Goal: Information Seeking & Learning: Learn about a topic

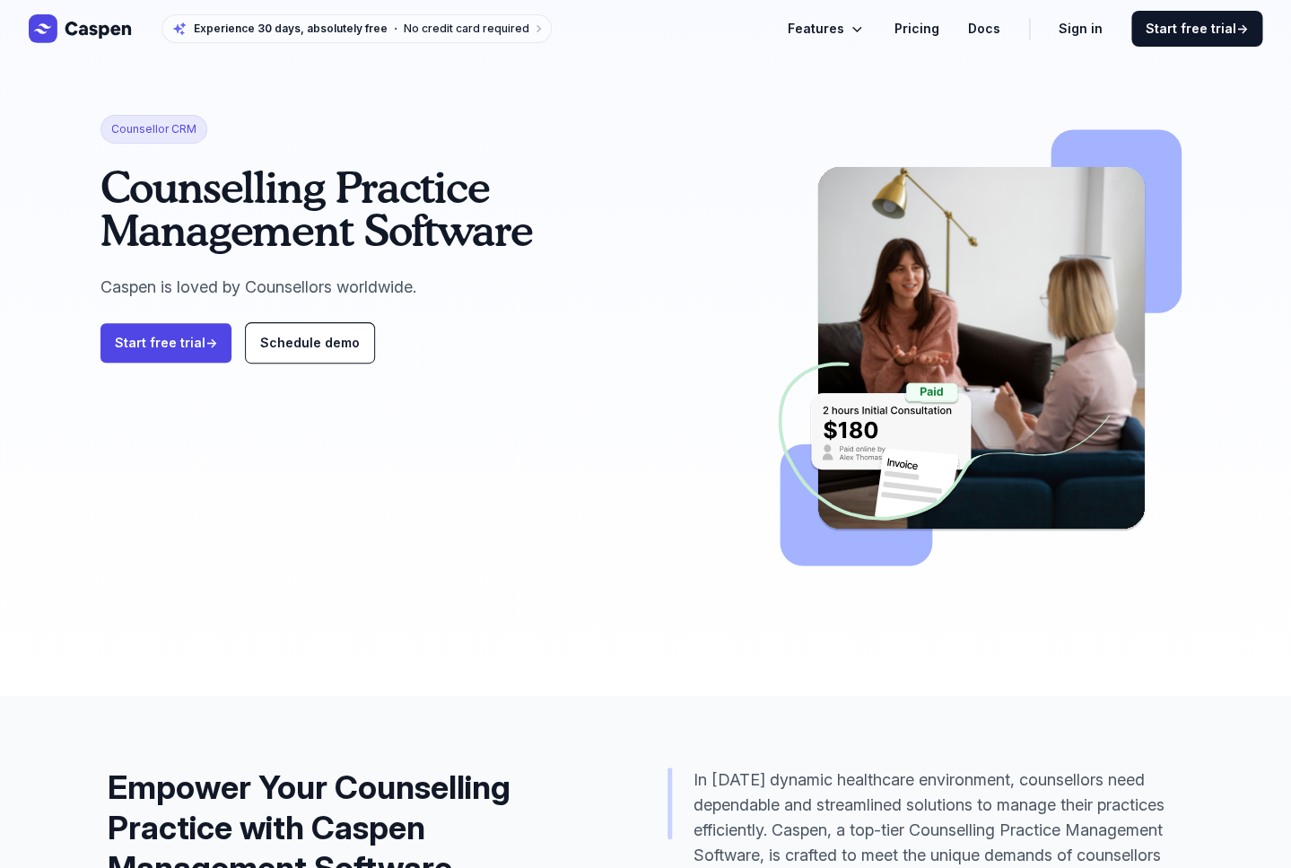
click at [936, 28] on link "Pricing" at bounding box center [916, 29] width 45 height 22
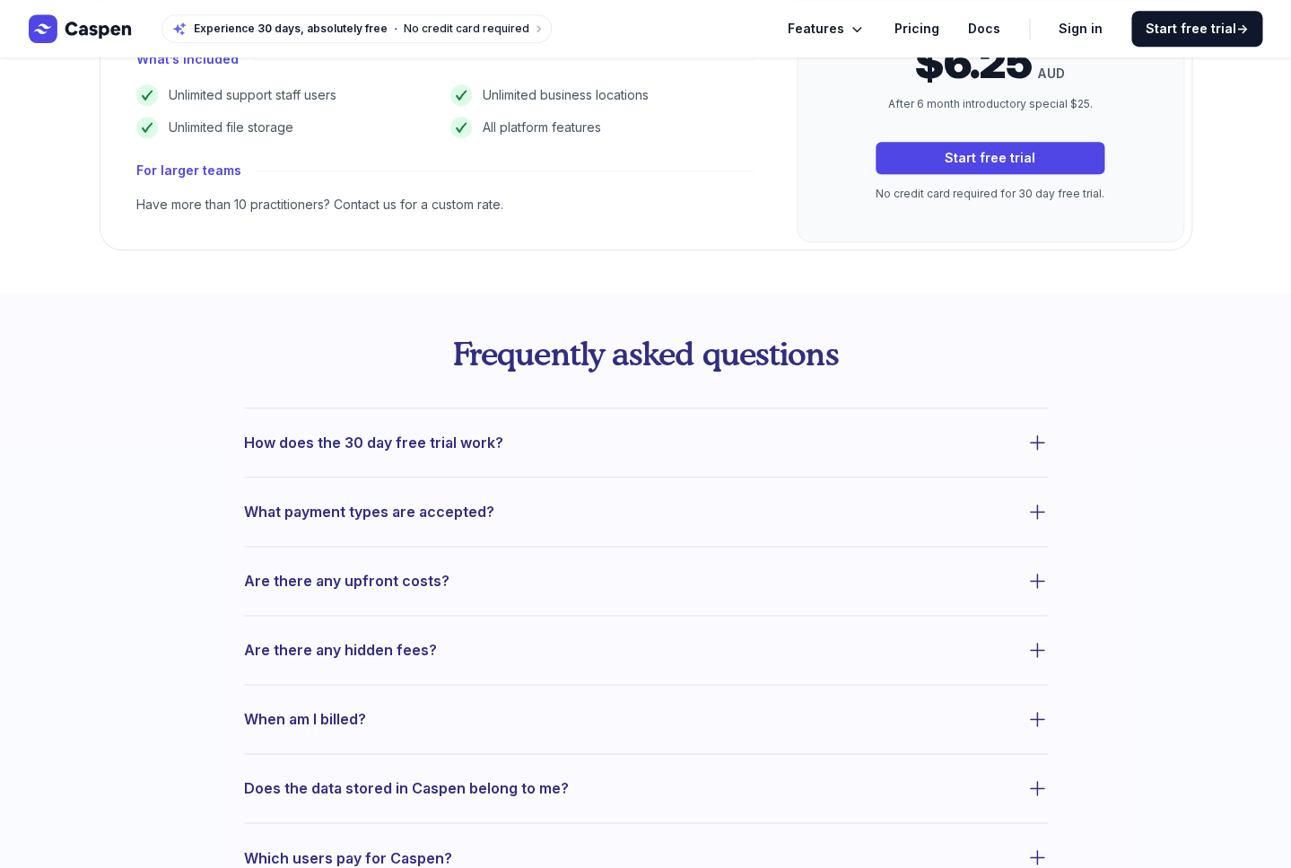
scroll to position [511, 0]
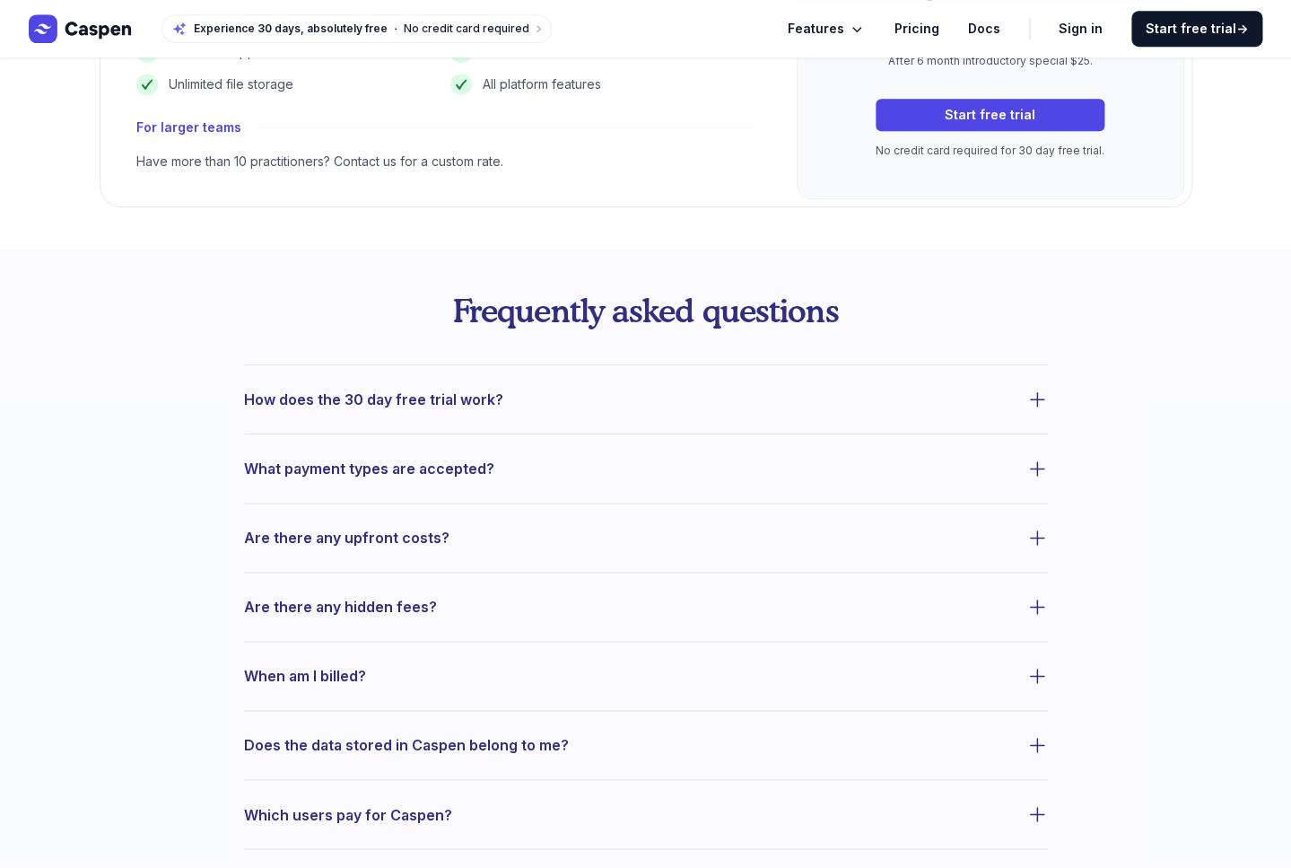
click at [1032, 394] on icon "button" at bounding box center [1037, 399] width 22 height 22
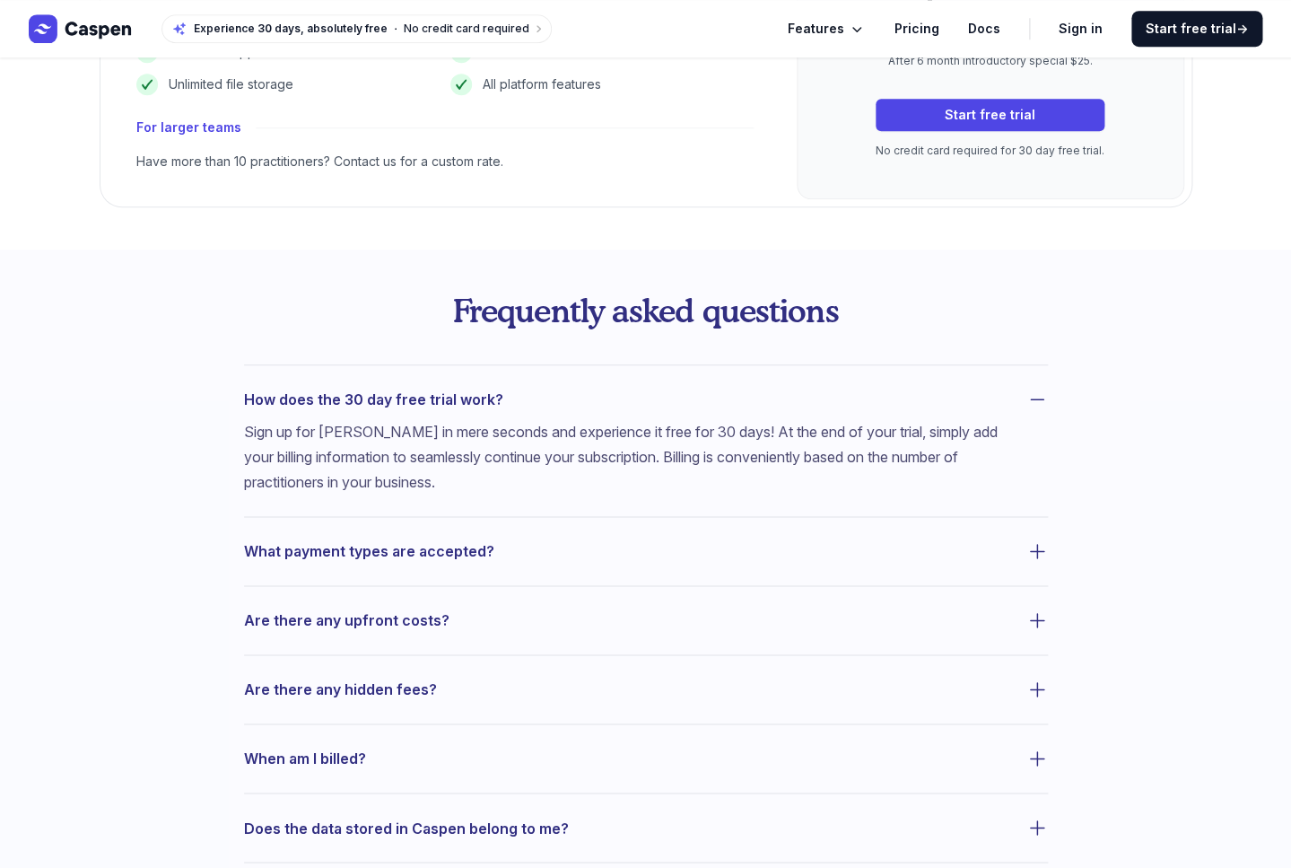
click at [1032, 395] on icon "button" at bounding box center [1037, 399] width 22 height 22
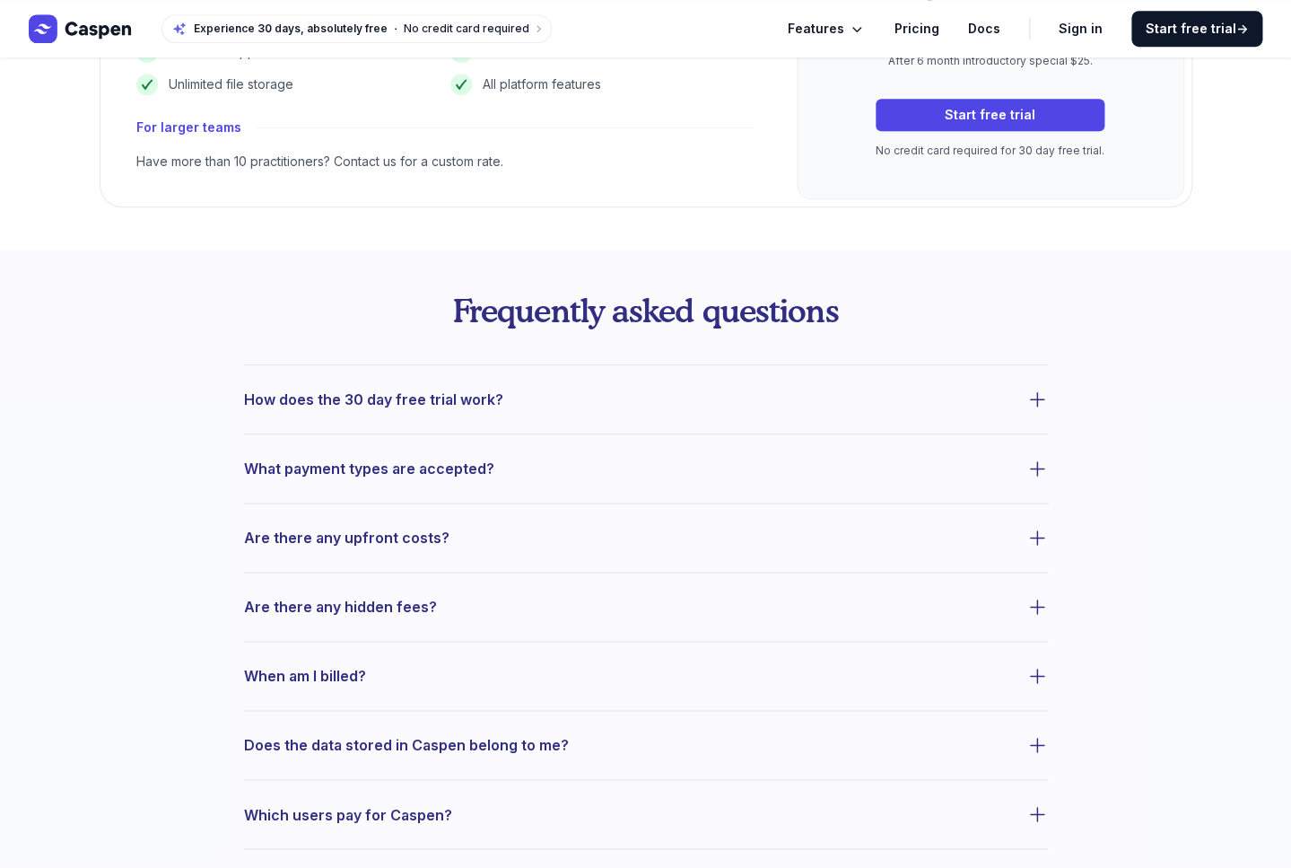
click at [1042, 465] on icon "button" at bounding box center [1037, 469] width 22 height 22
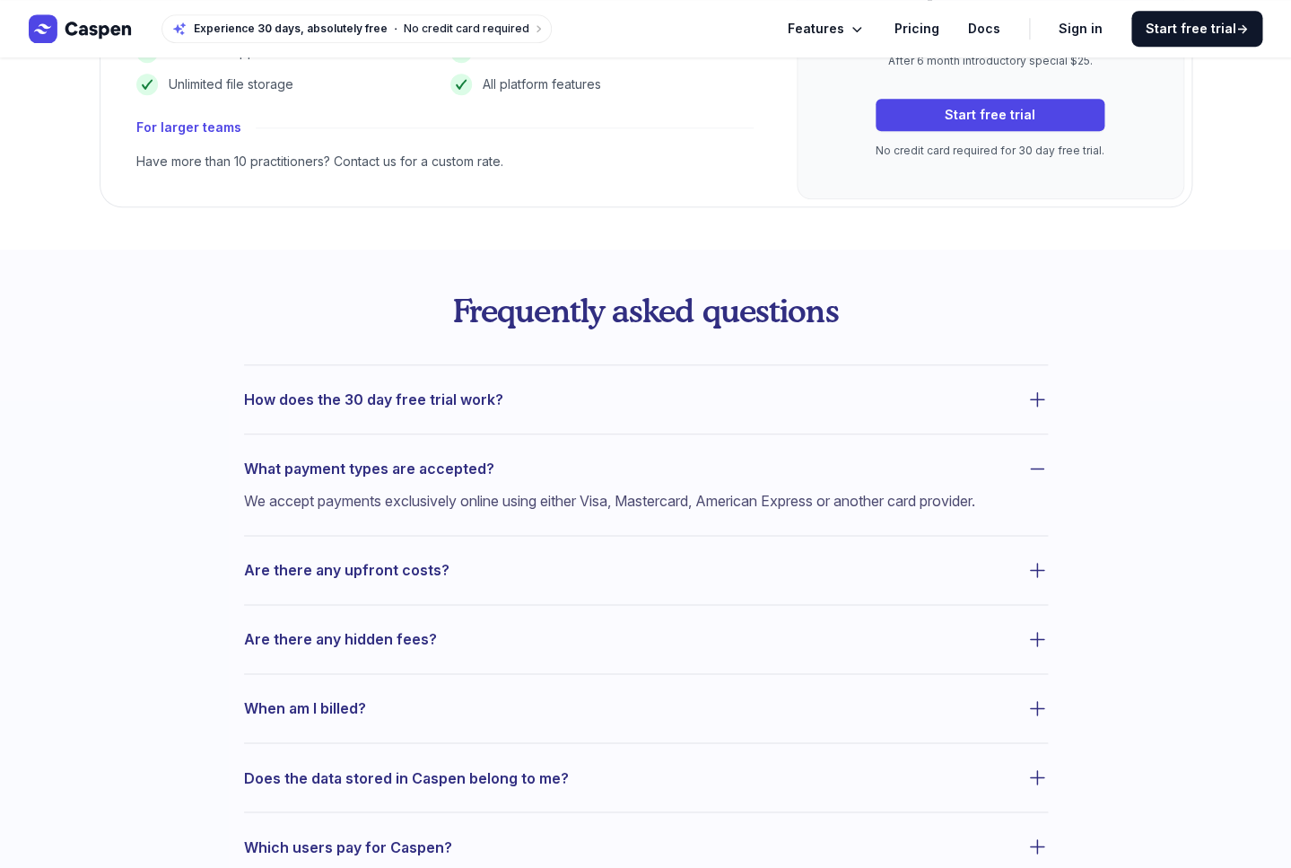
click at [1042, 465] on icon "button" at bounding box center [1037, 469] width 22 height 22
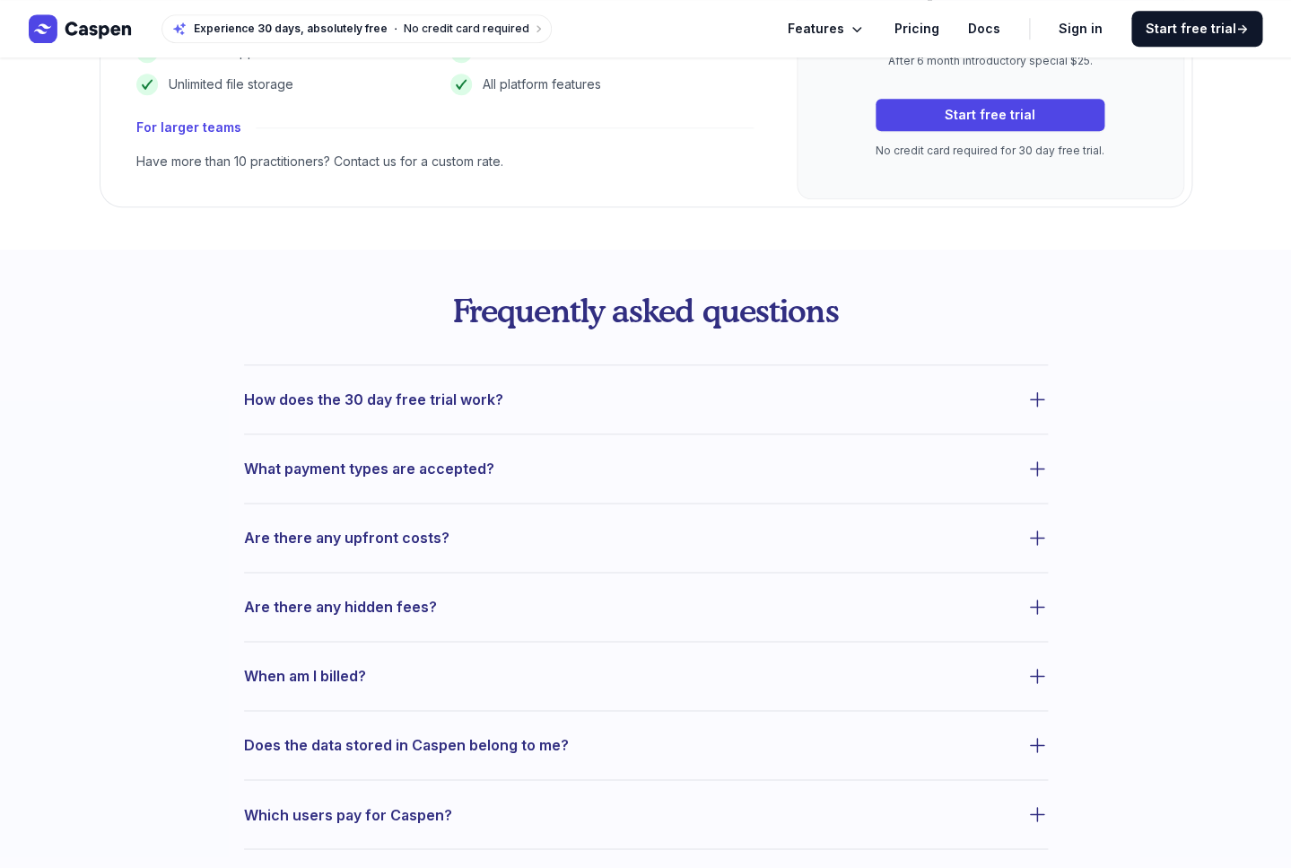
click at [1034, 541] on icon "button" at bounding box center [1037, 538] width 22 height 22
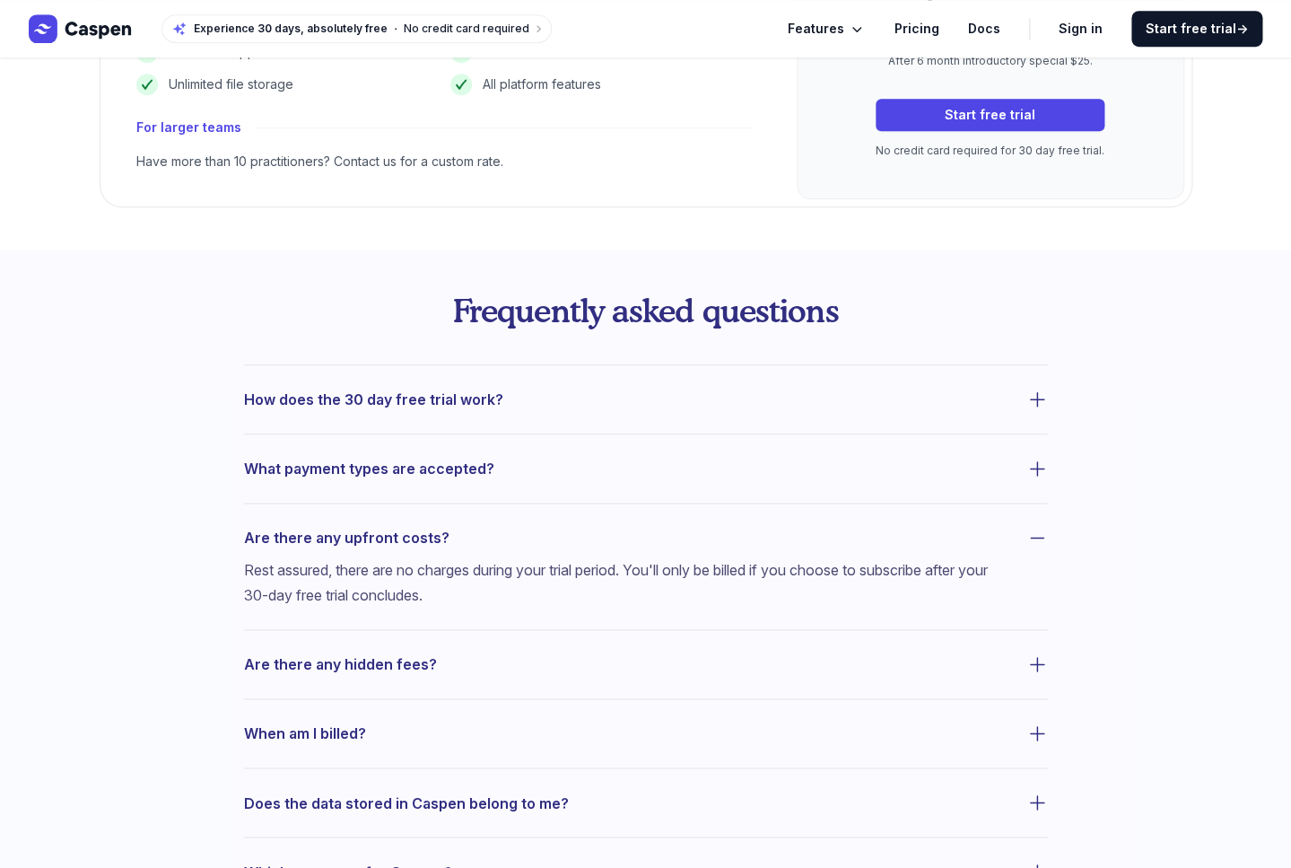
click at [1034, 541] on icon "button" at bounding box center [1037, 538] width 22 height 22
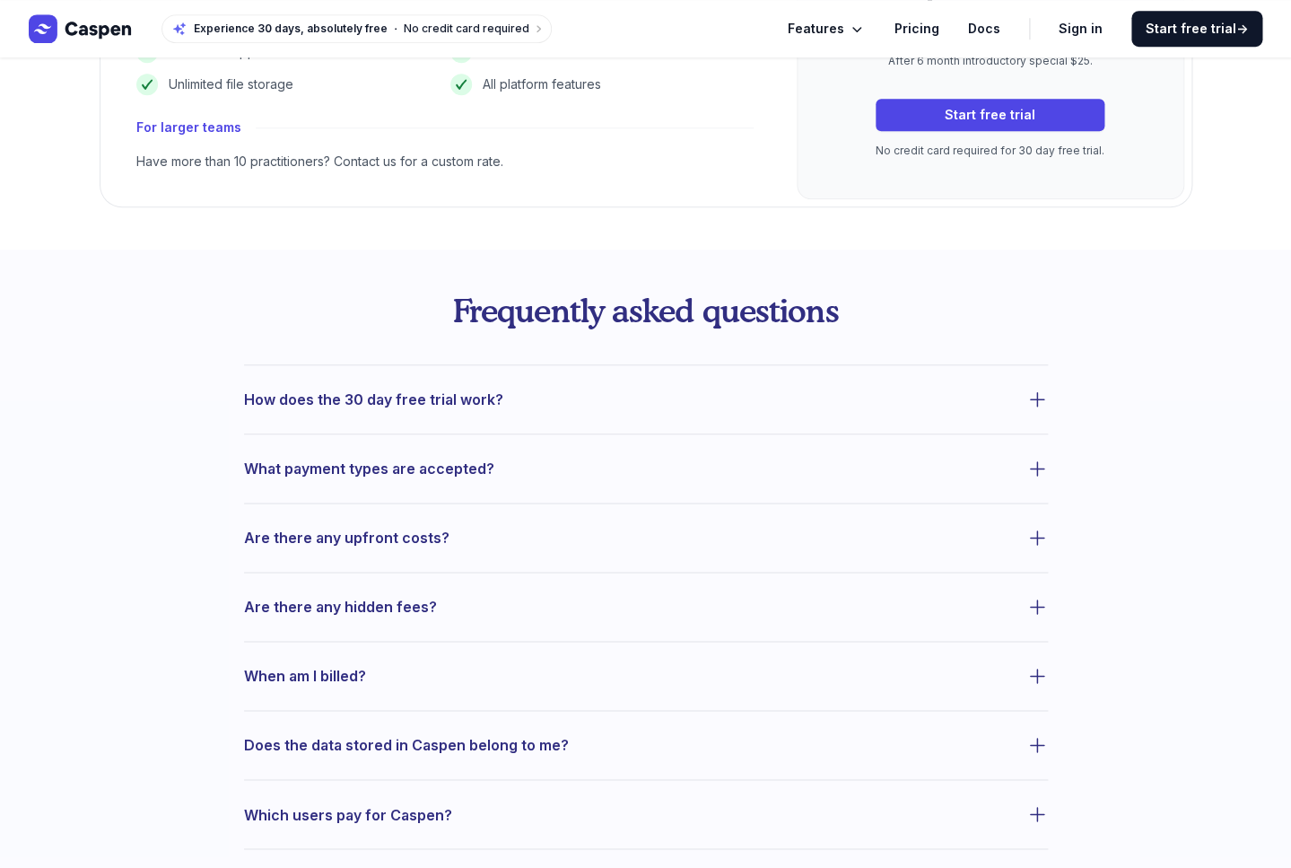
click at [1034, 611] on icon "button" at bounding box center [1037, 607] width 22 height 22
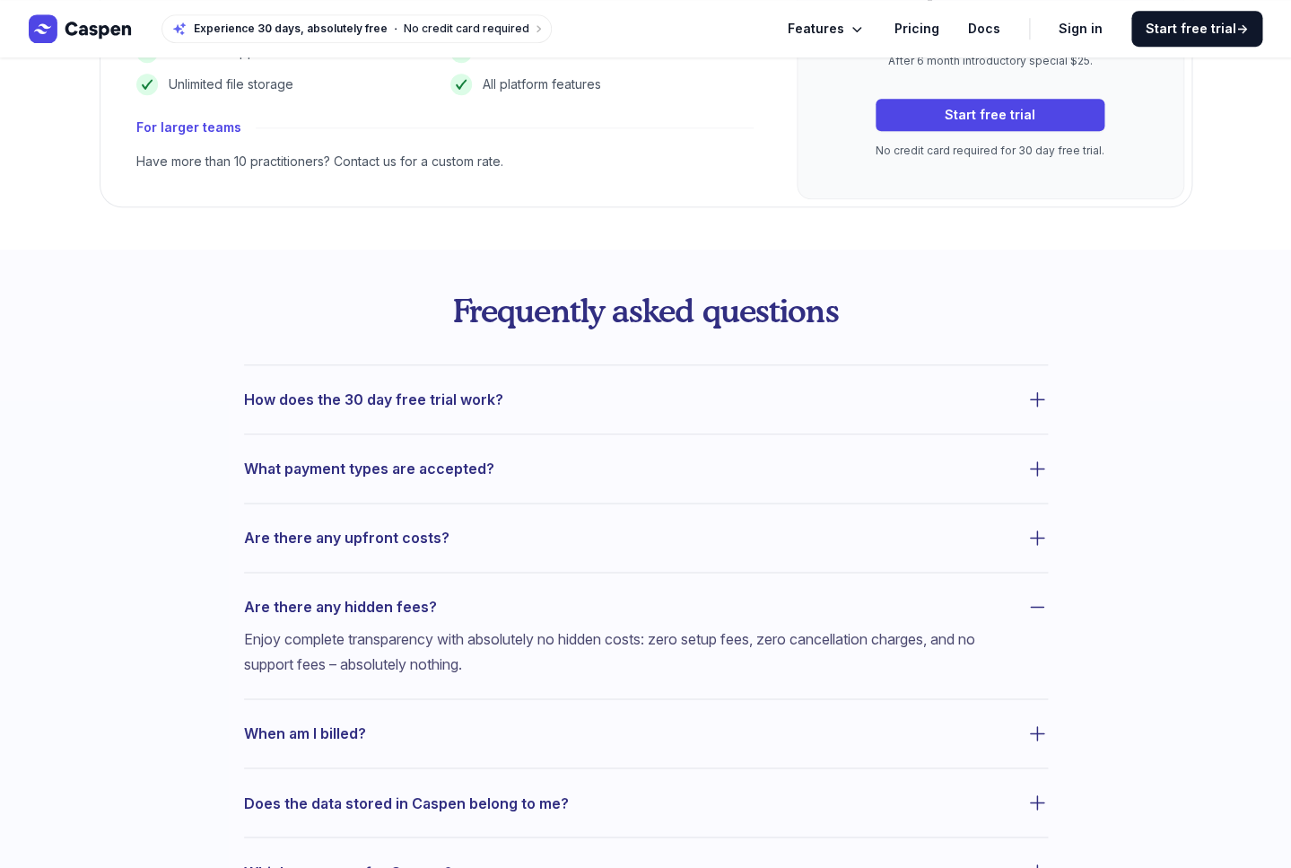
click at [1034, 611] on icon "button" at bounding box center [1037, 607] width 22 height 22
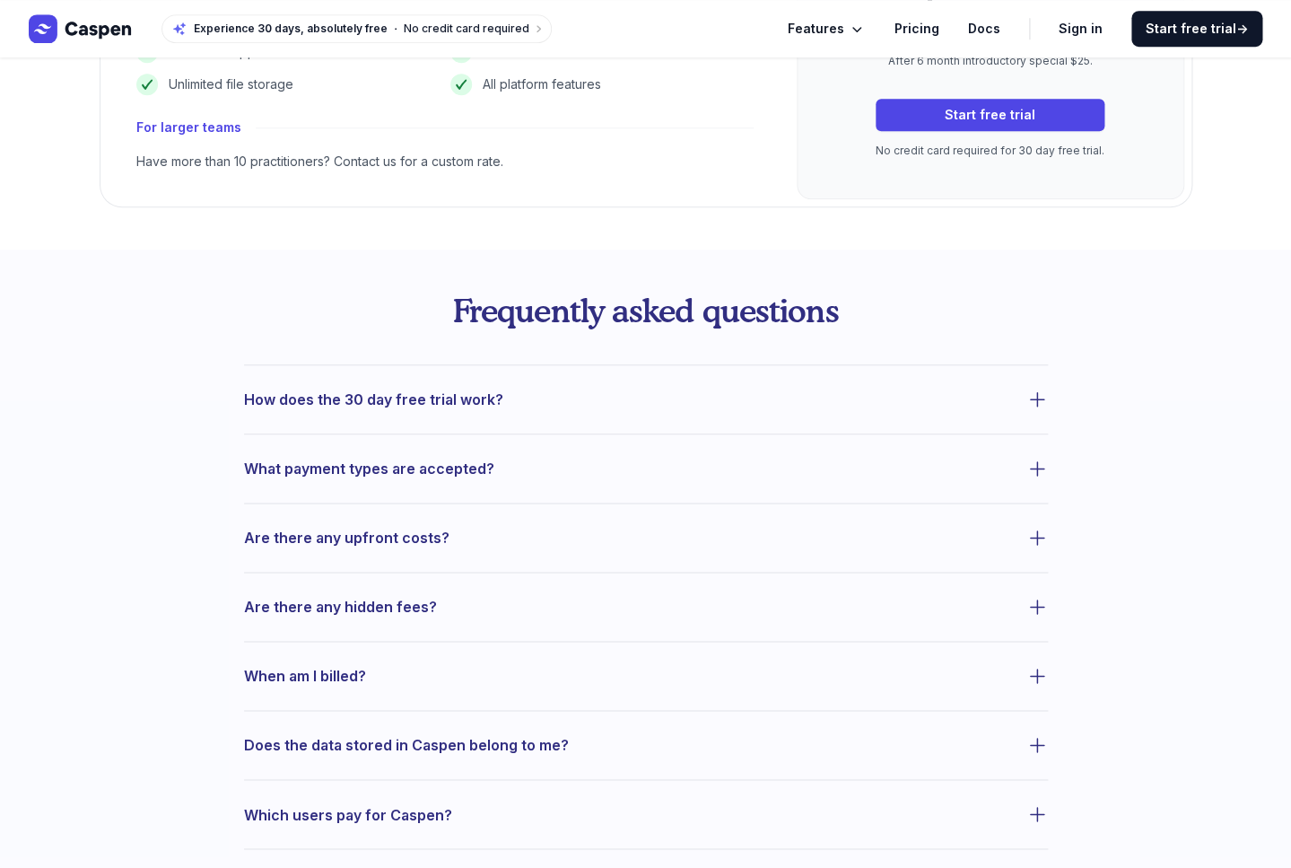
click at [1036, 681] on icon "button" at bounding box center [1037, 676] width 22 height 22
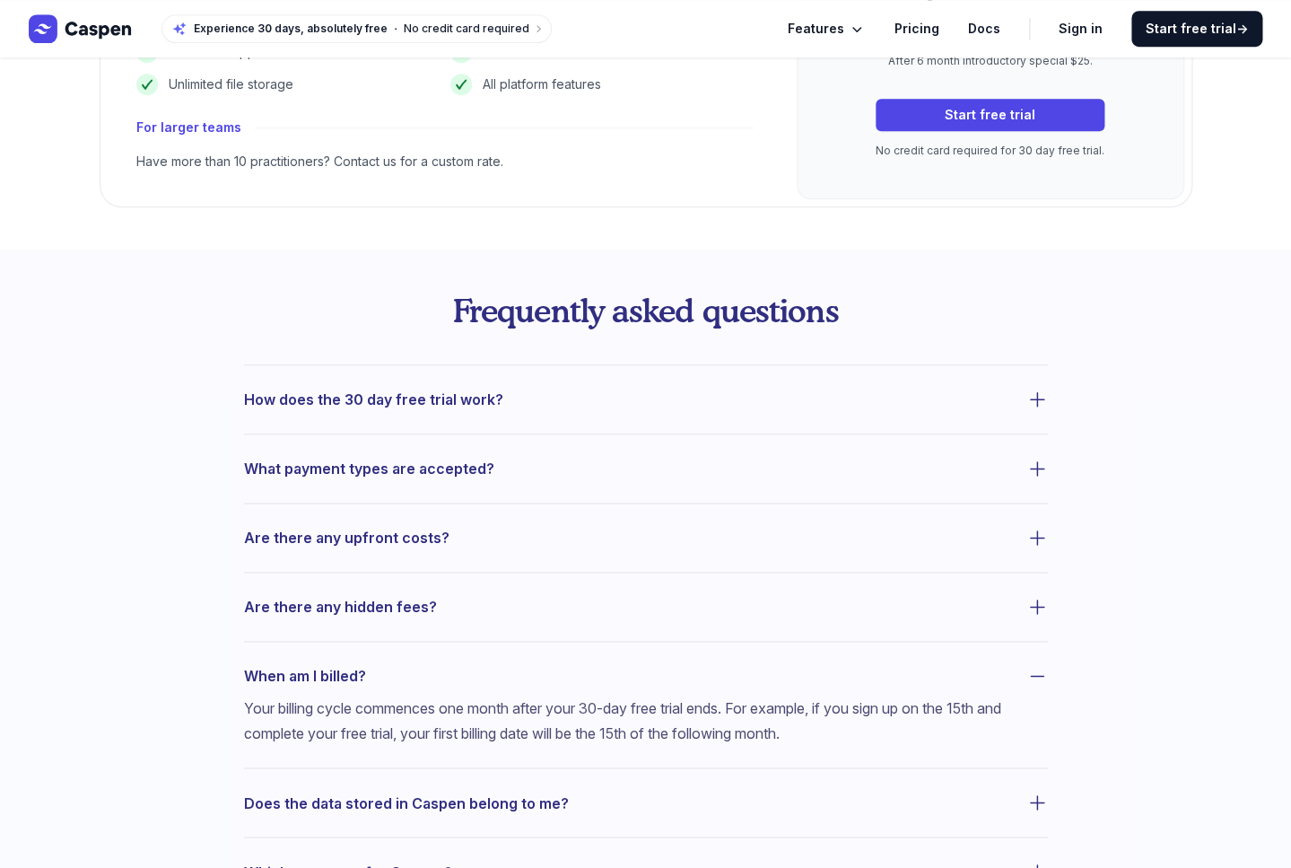
click at [1036, 681] on icon "button" at bounding box center [1037, 676] width 22 height 22
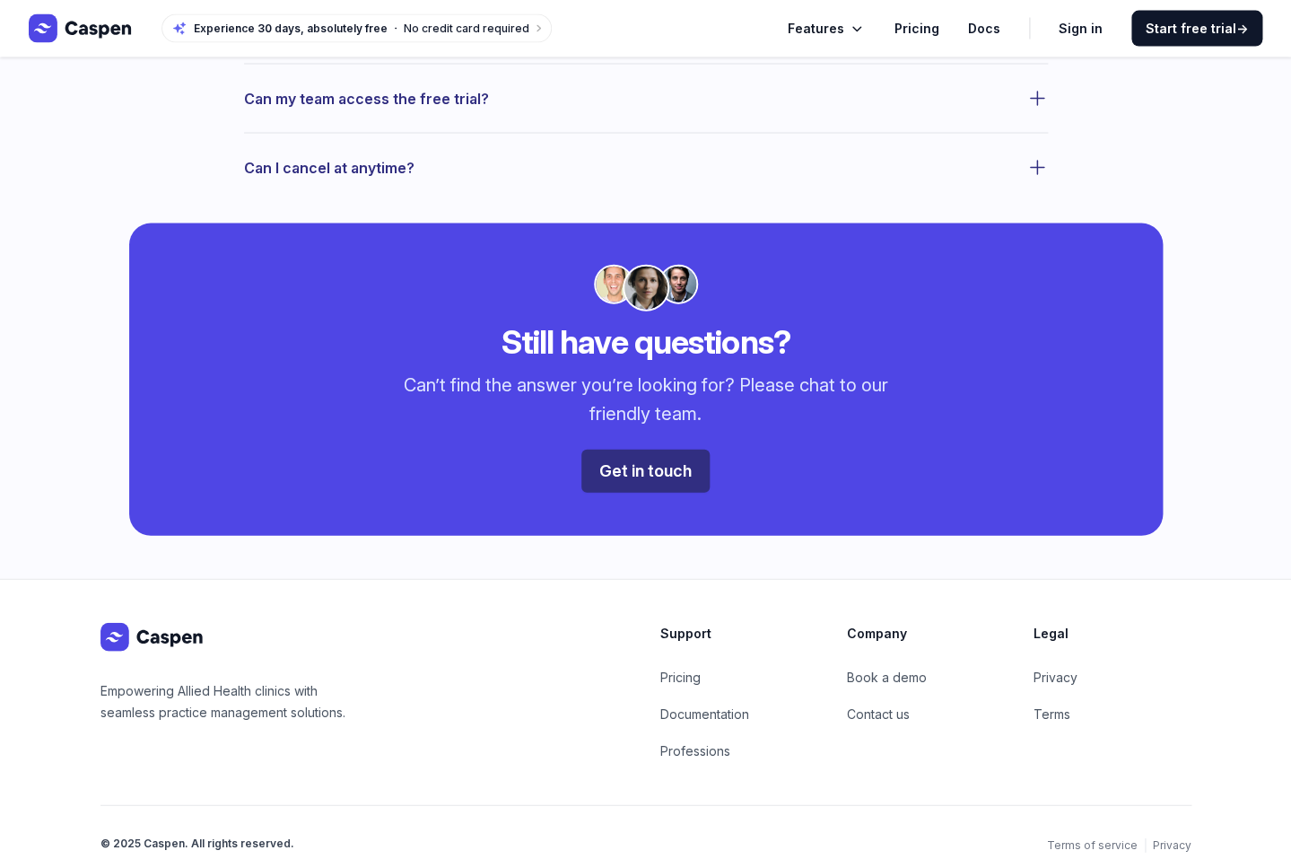
scroll to position [1378, 0]
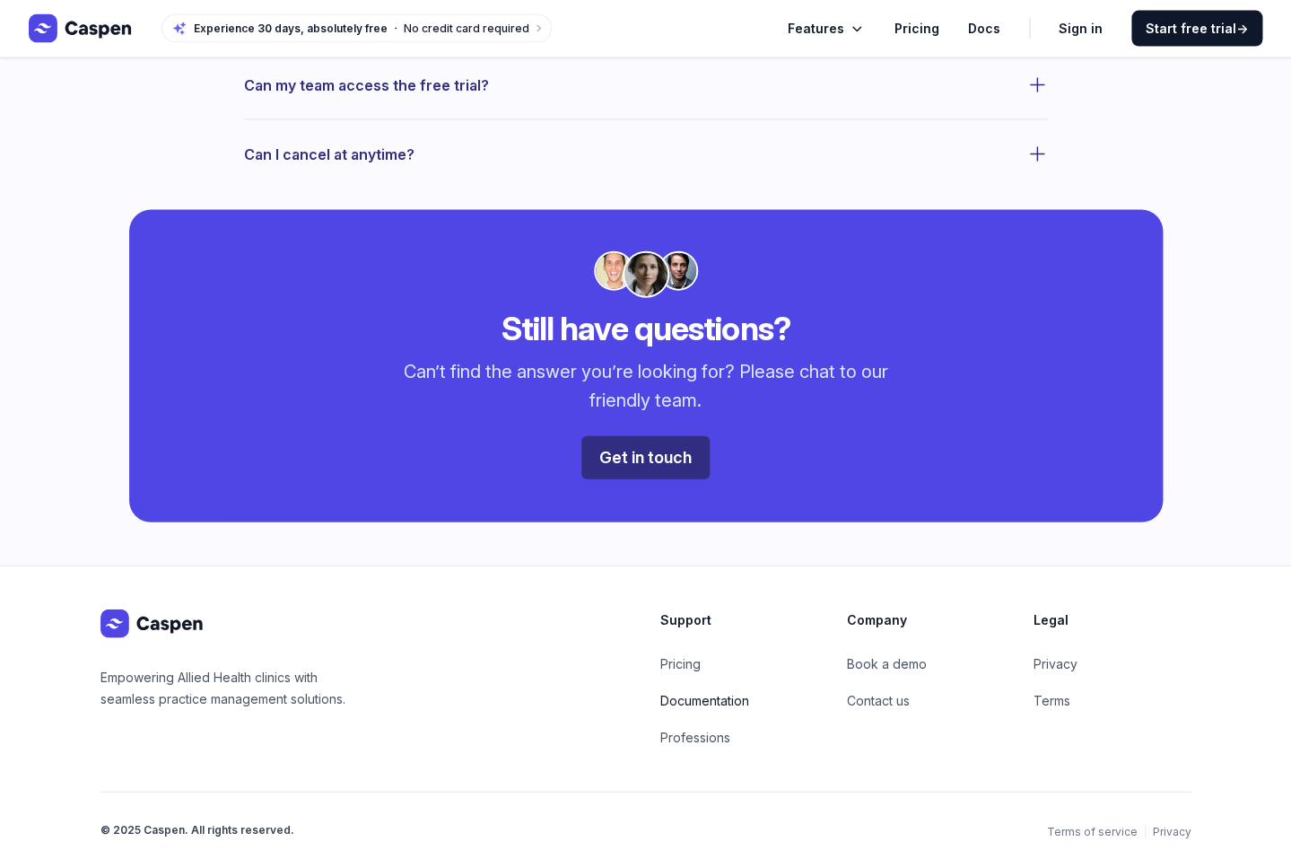
click at [685, 699] on link "Documentation" at bounding box center [704, 700] width 89 height 15
click at [686, 736] on link "Professions" at bounding box center [695, 736] width 70 height 15
